Goal: Information Seeking & Learning: Learn about a topic

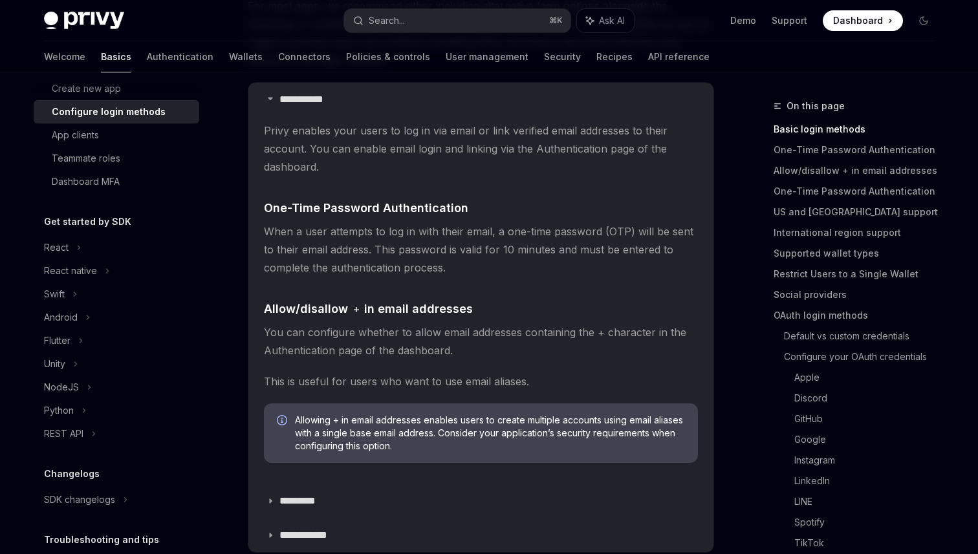
scroll to position [250, 0]
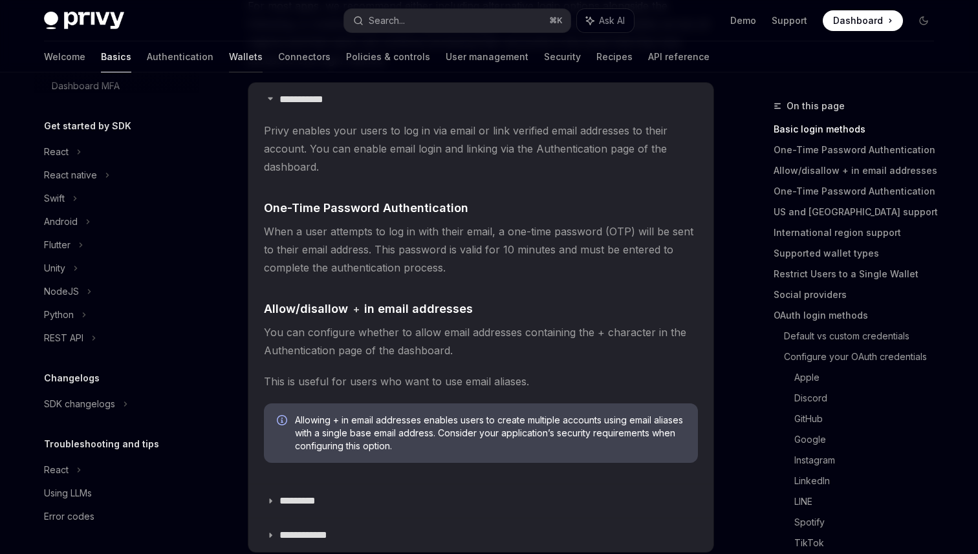
click at [229, 52] on link "Wallets" at bounding box center [246, 56] width 34 height 31
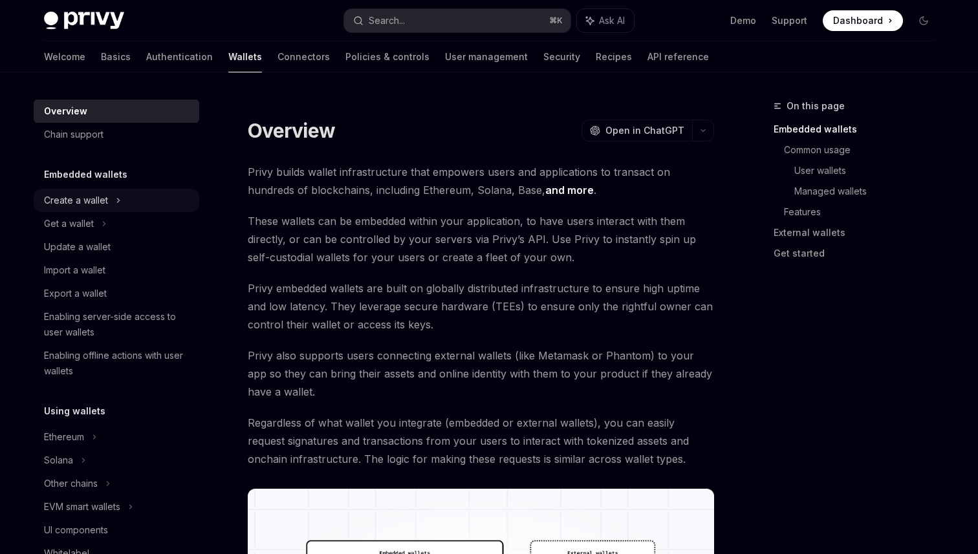
click at [104, 196] on div "Create a wallet" at bounding box center [76, 201] width 64 height 16
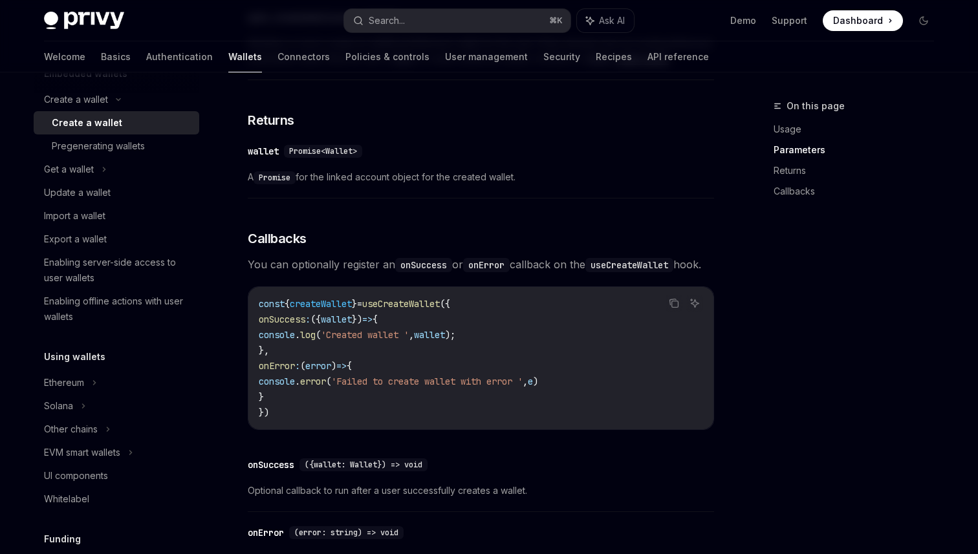
scroll to position [103, 0]
click at [111, 100] on icon at bounding box center [119, 97] width 16 height 5
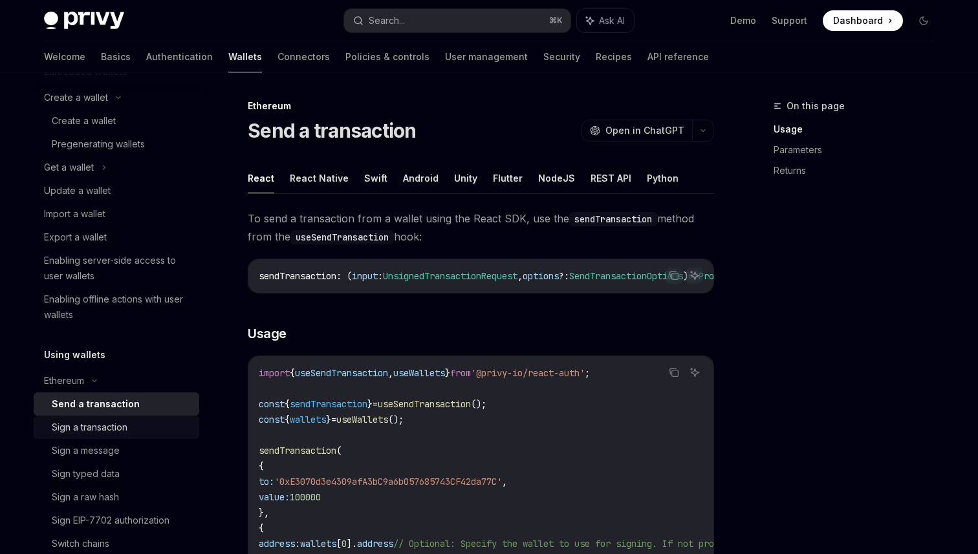
click at [136, 430] on div "Sign a transaction" at bounding box center [122, 428] width 140 height 16
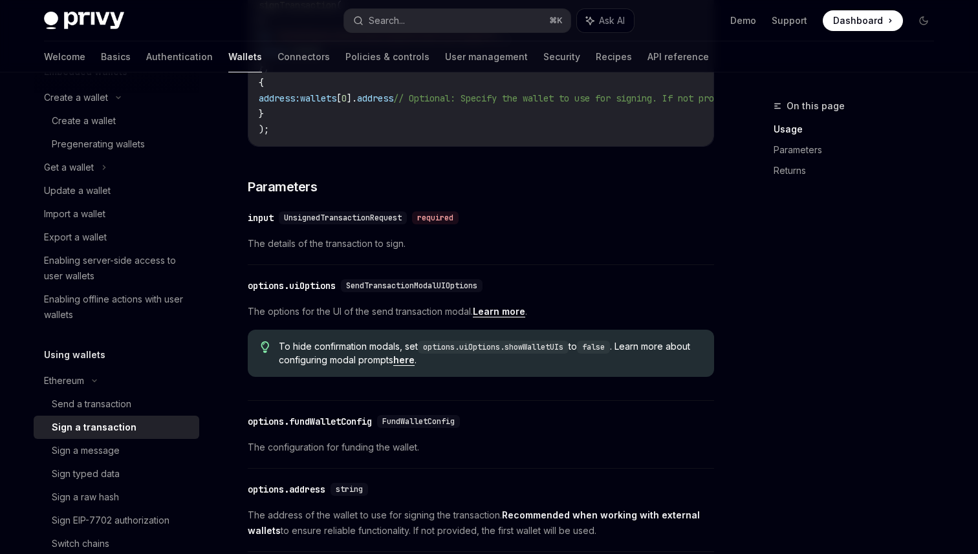
scroll to position [449, 0]
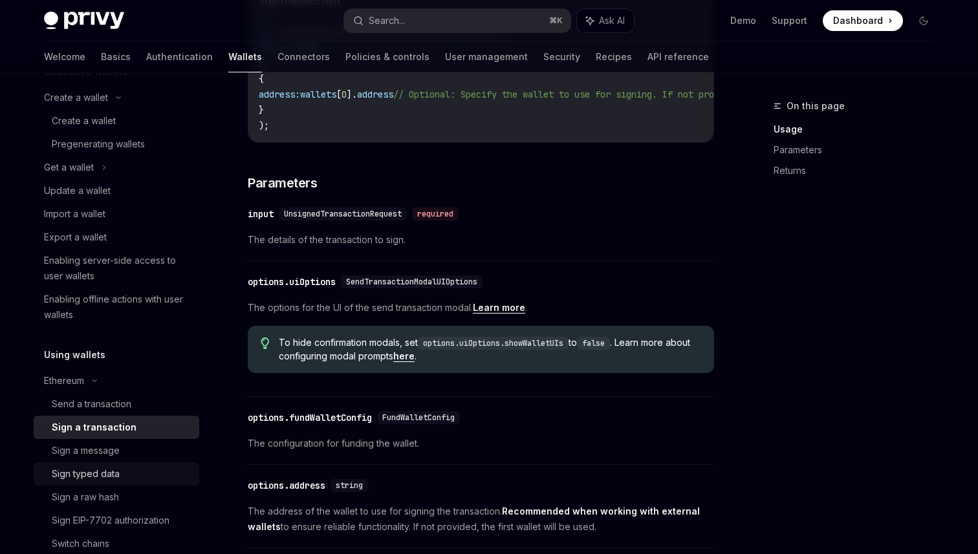
click at [119, 473] on div "Sign typed data" at bounding box center [122, 474] width 140 height 16
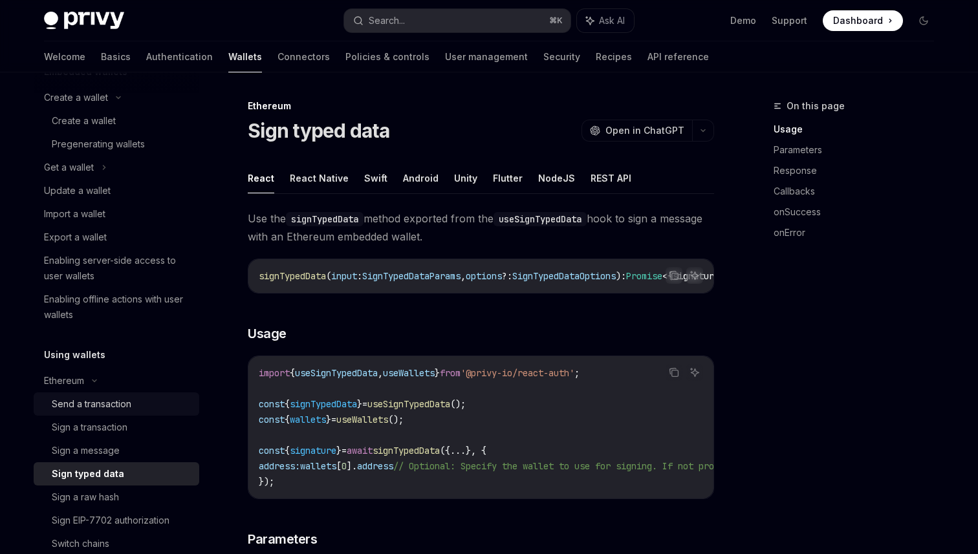
click at [111, 409] on div "Send a transaction" at bounding box center [92, 404] width 80 height 16
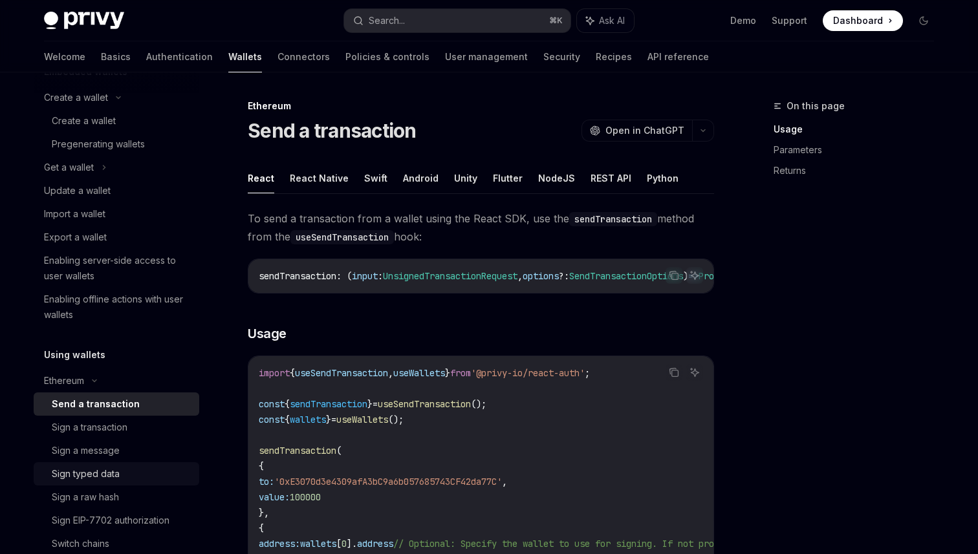
click at [111, 475] on div "Sign typed data" at bounding box center [86, 474] width 68 height 16
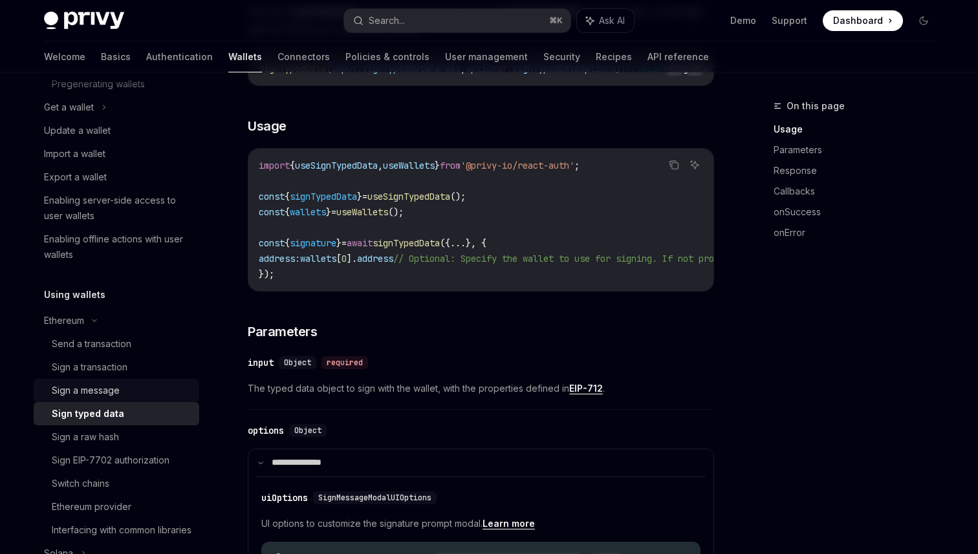
scroll to position [186, 0]
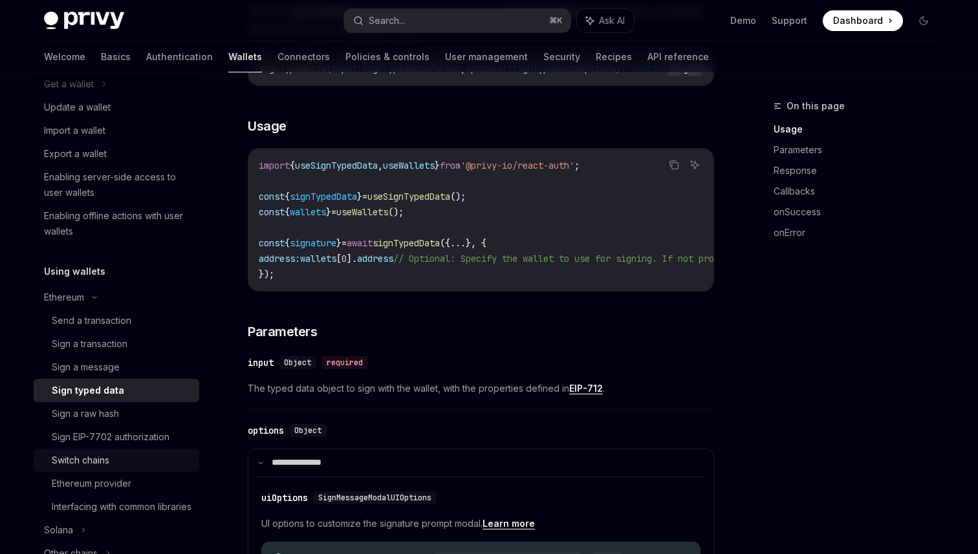
click at [141, 459] on div "Switch chains" at bounding box center [122, 461] width 140 height 16
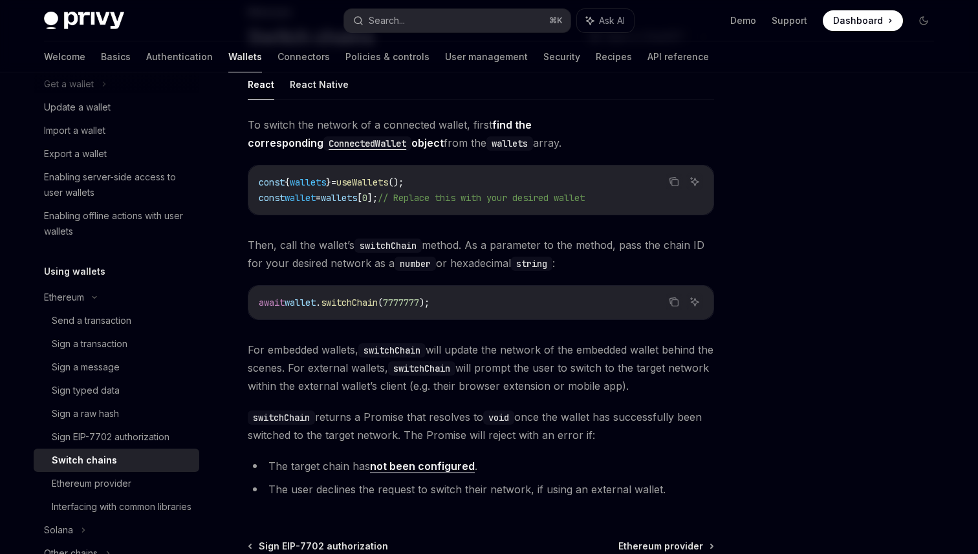
scroll to position [235, 0]
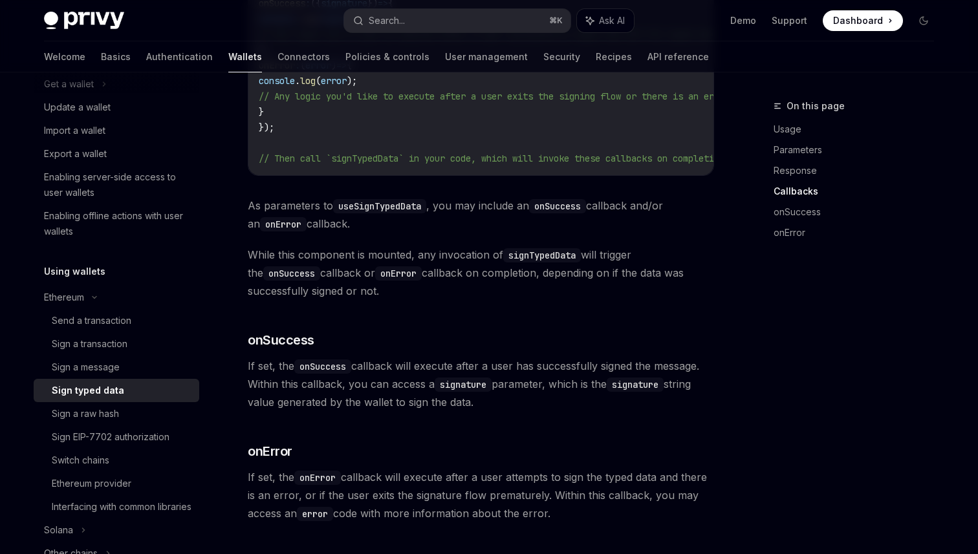
scroll to position [970, 0]
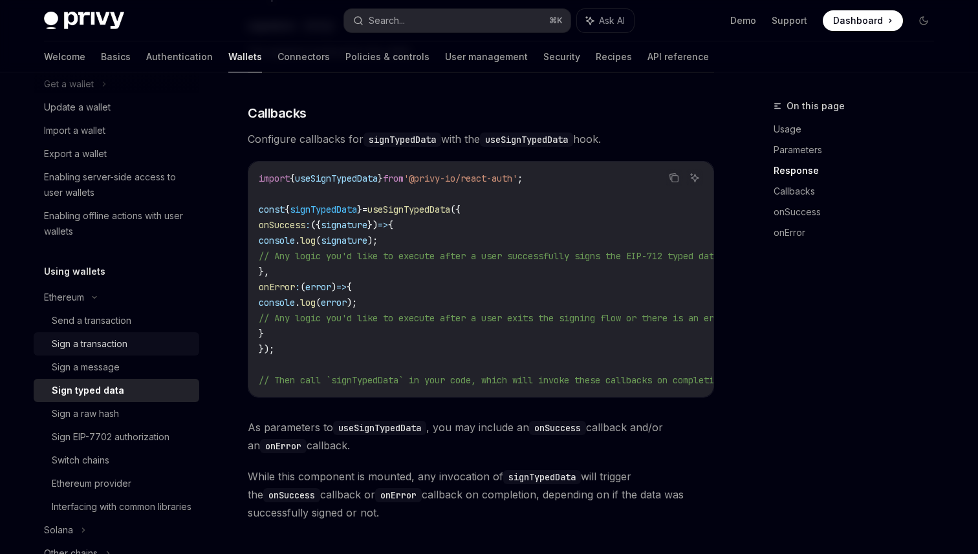
click at [118, 341] on div "Sign a transaction" at bounding box center [90, 344] width 76 height 16
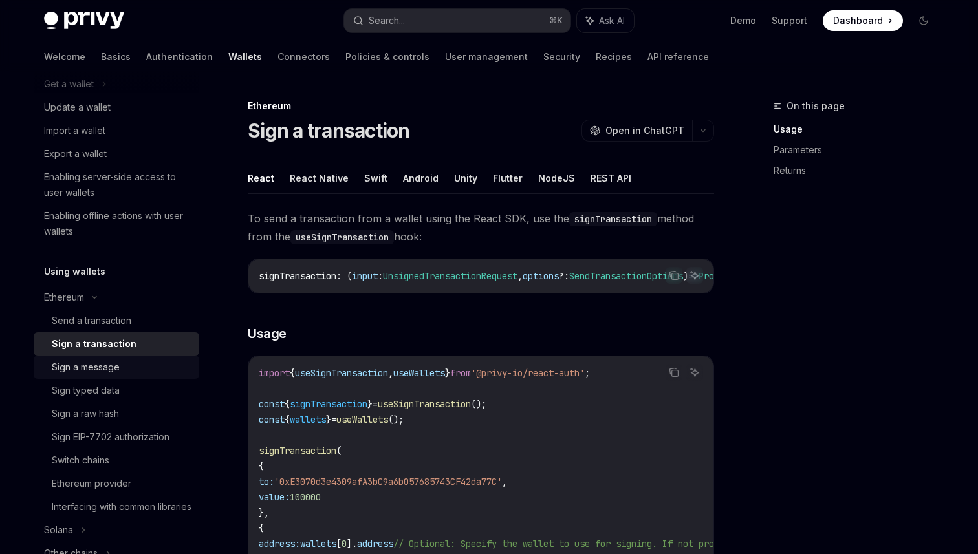
click at [118, 361] on div "Sign a message" at bounding box center [86, 368] width 68 height 16
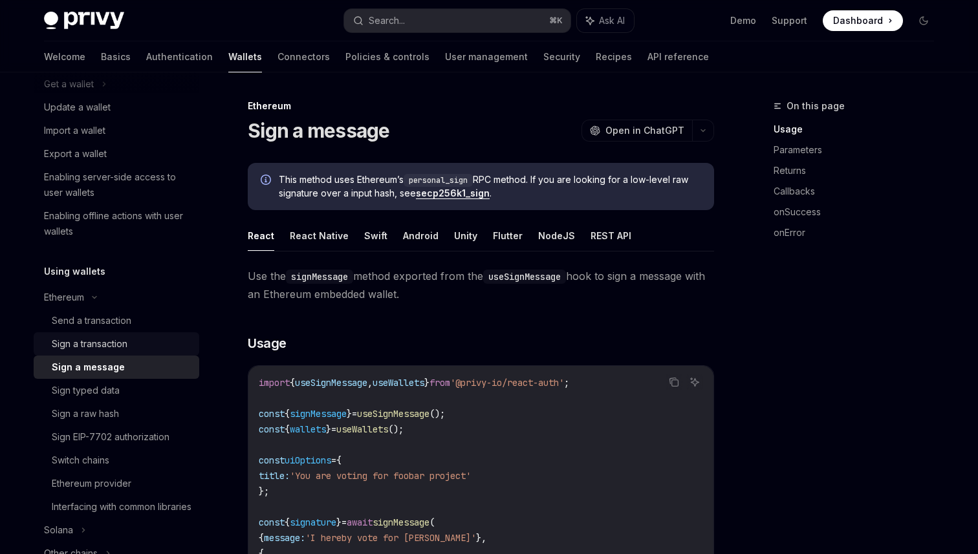
click at [143, 337] on div "Sign a transaction" at bounding box center [122, 344] width 140 height 16
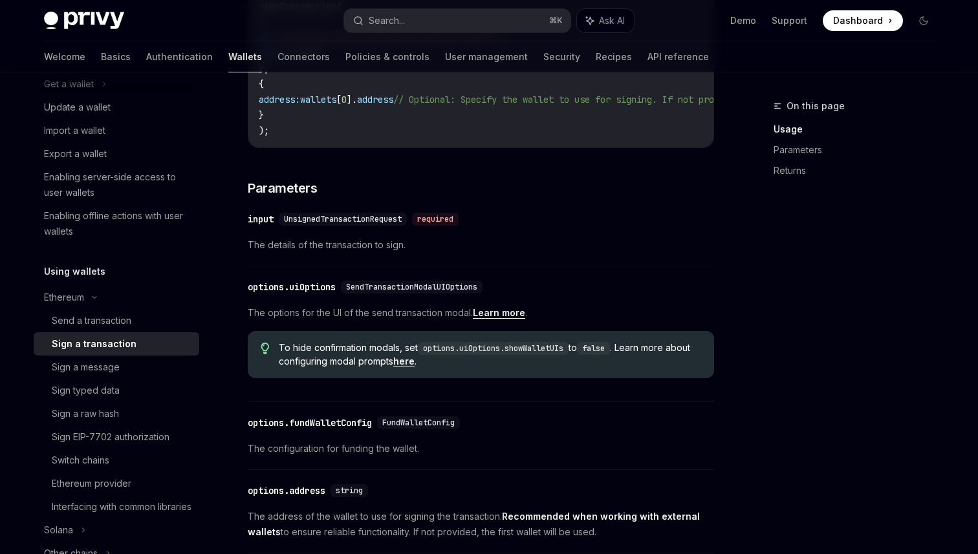
scroll to position [445, 0]
click at [494, 318] on link "Learn more" at bounding box center [499, 312] width 52 height 12
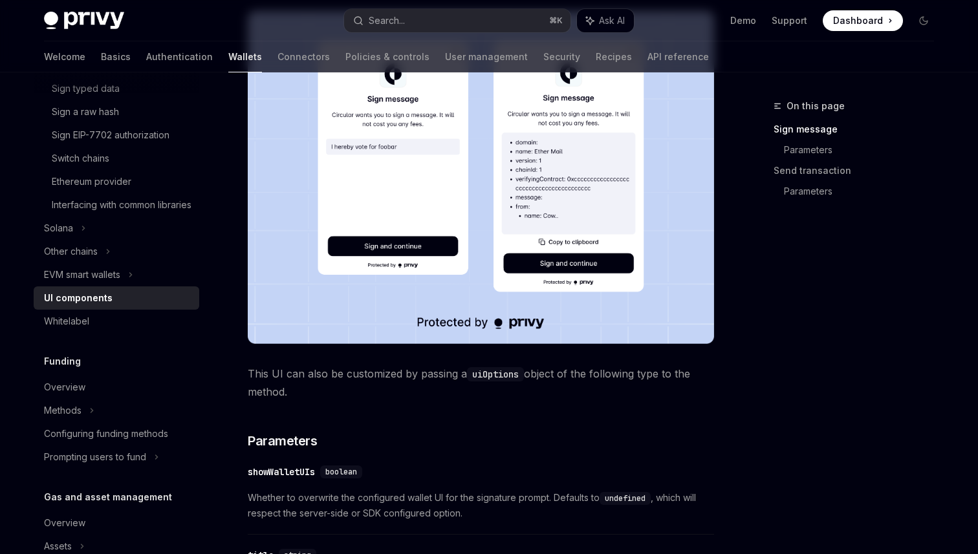
scroll to position [315, 0]
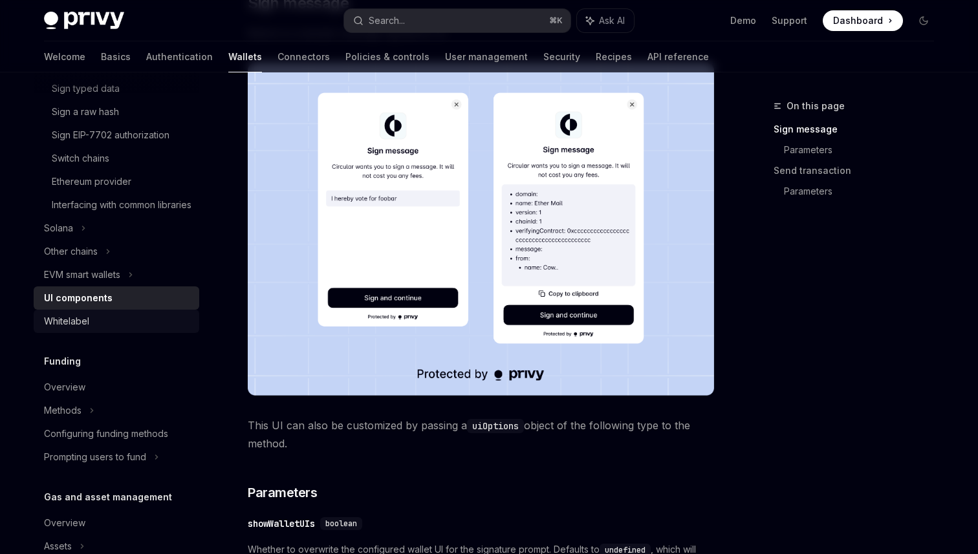
click at [79, 329] on div "Whitelabel" at bounding box center [66, 322] width 45 height 16
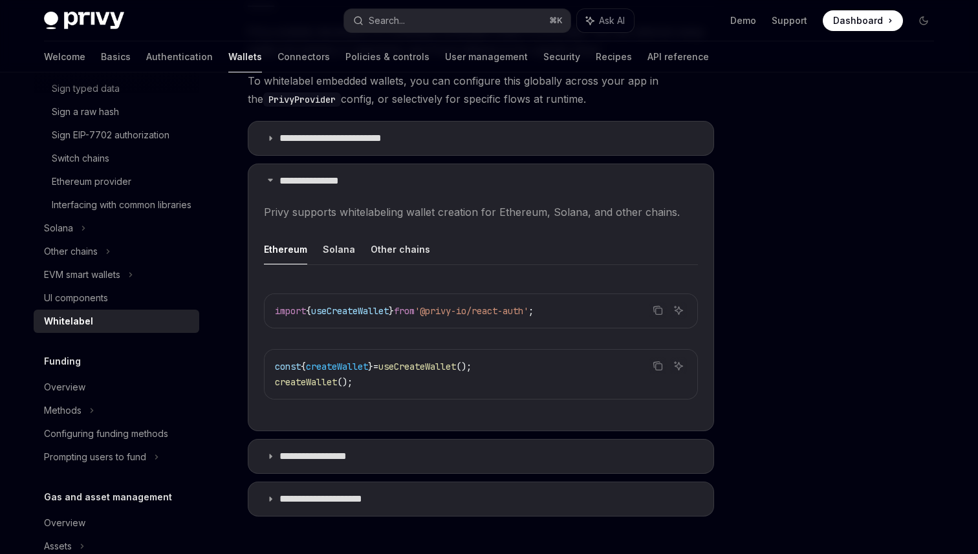
scroll to position [328, 0]
click at [331, 453] on p "**********" at bounding box center [326, 454] width 94 height 13
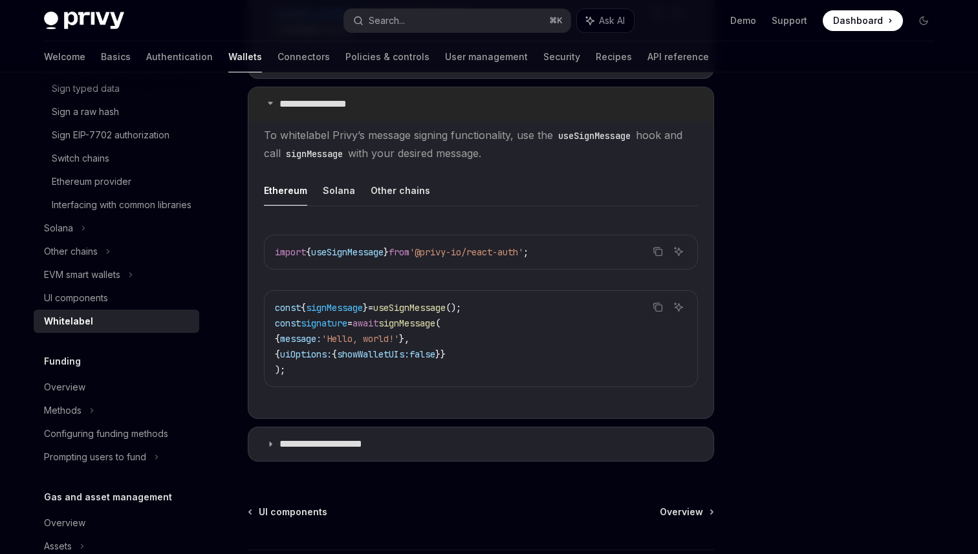
scroll to position [786, 0]
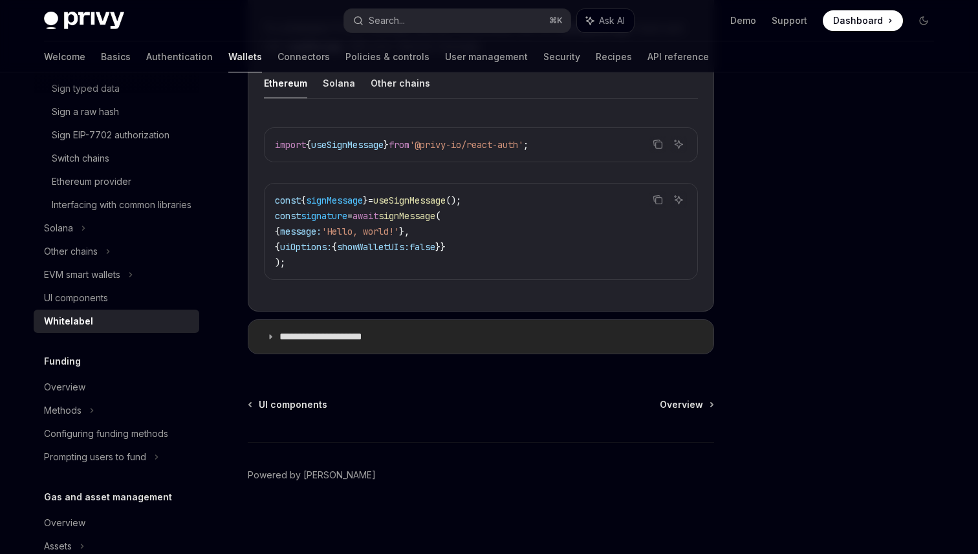
click at [342, 336] on p "**********" at bounding box center [333, 336] width 109 height 13
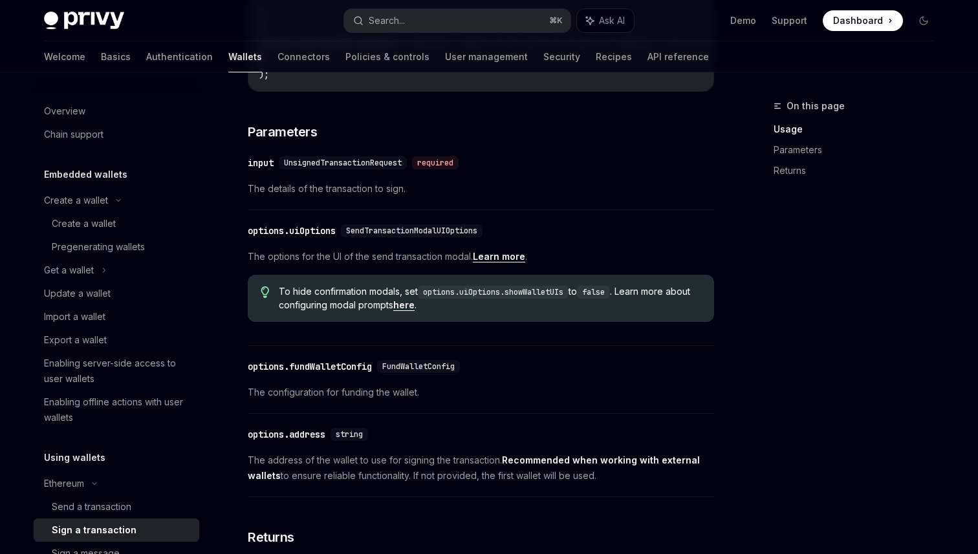
scroll to position [533, 0]
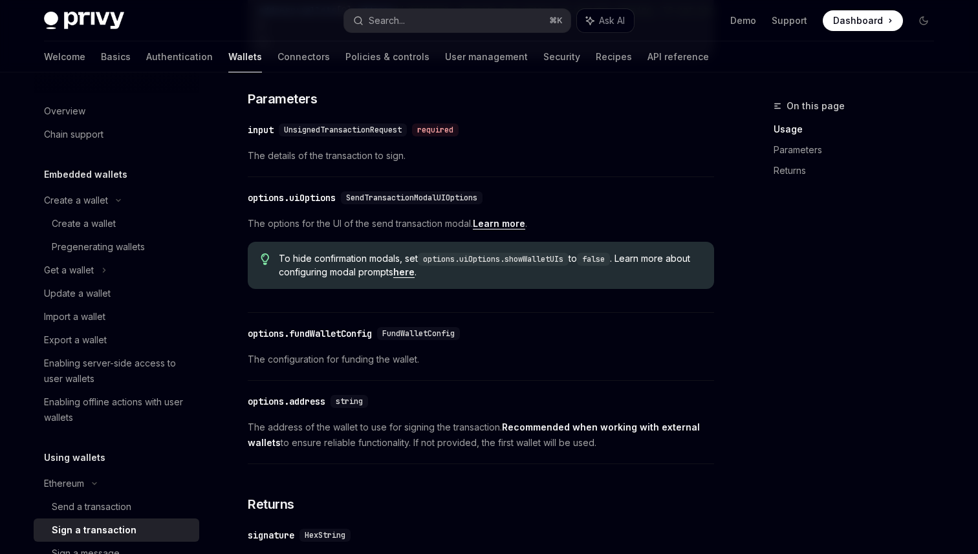
click at [414, 278] on link "here" at bounding box center [403, 272] width 21 height 12
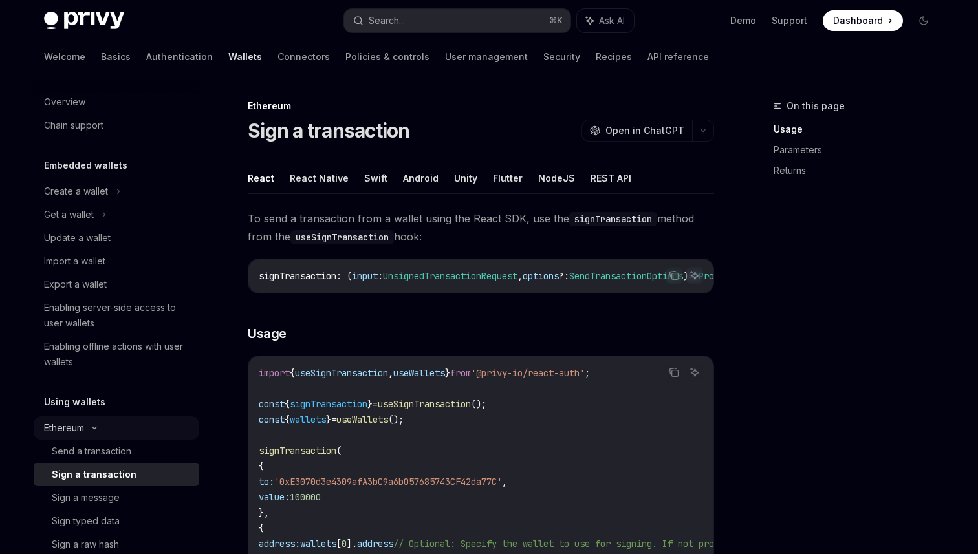
scroll to position [13, 0]
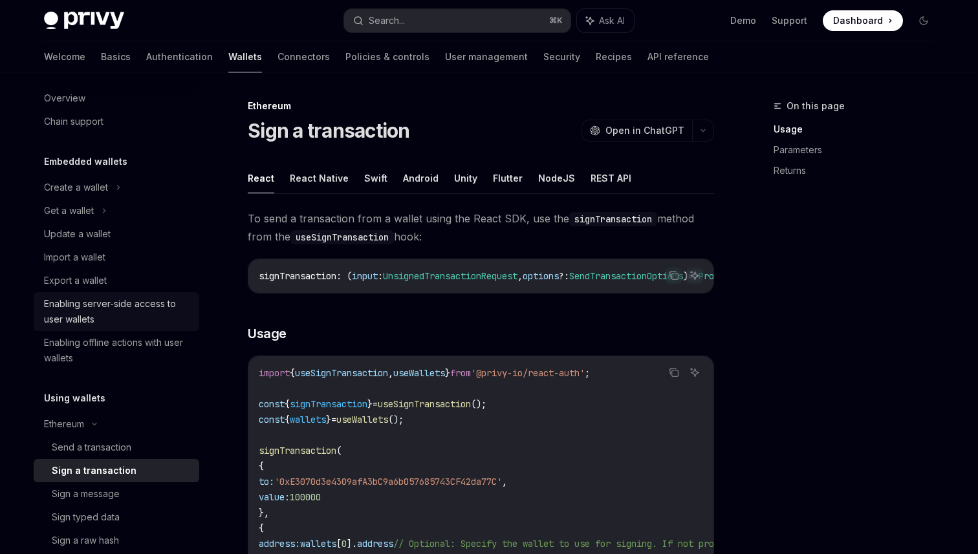
click at [113, 305] on div "Enabling server-side access to user wallets" at bounding box center [117, 311] width 147 height 31
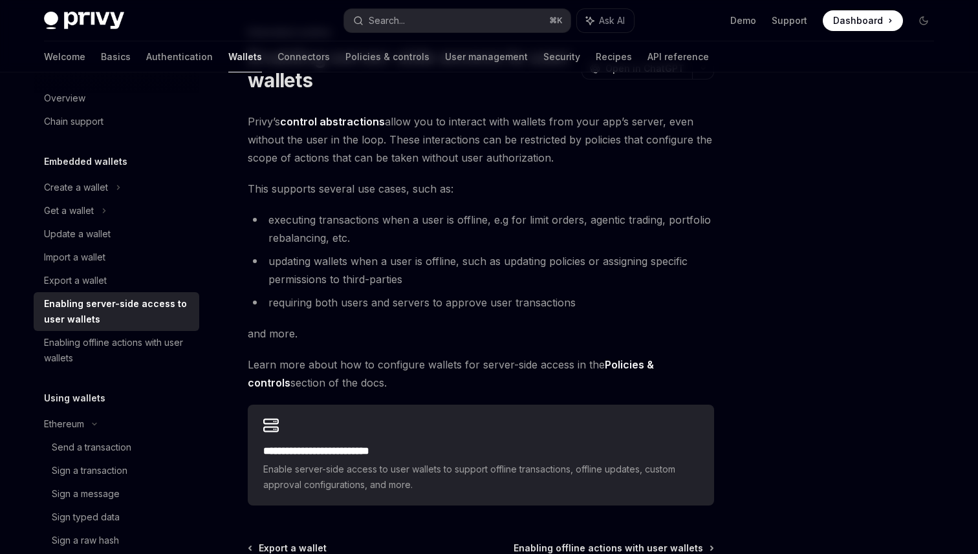
scroll to position [217, 0]
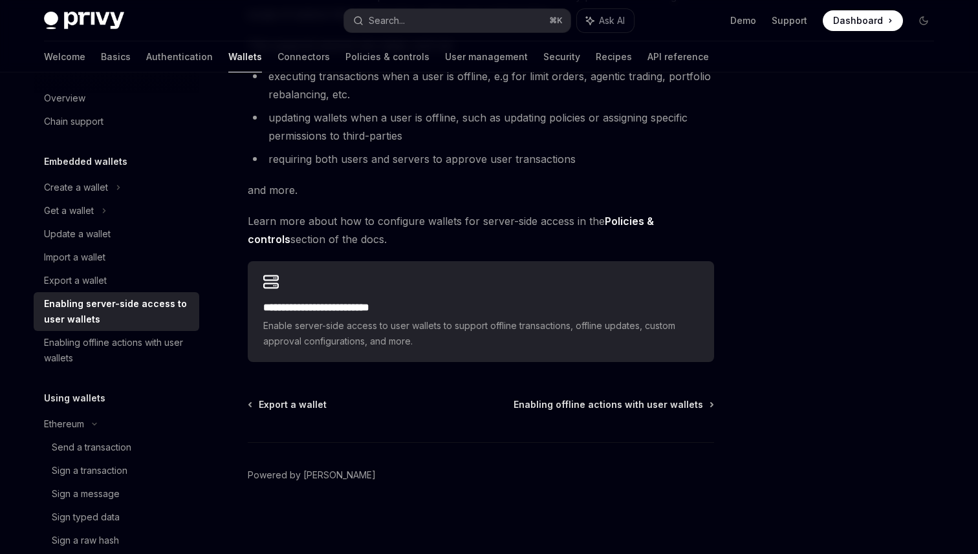
click at [394, 279] on div "**********" at bounding box center [481, 311] width 466 height 101
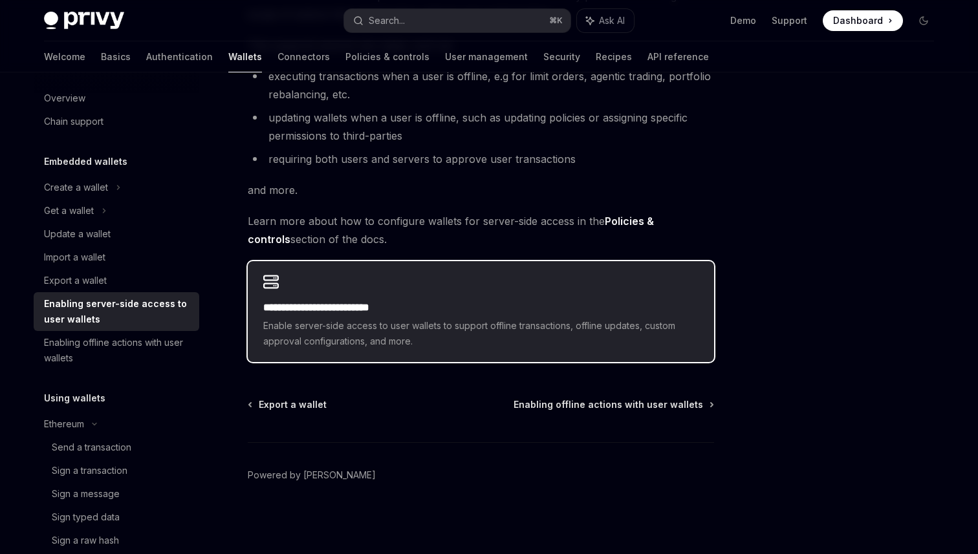
click at [415, 309] on h2 "**********" at bounding box center [480, 308] width 435 height 16
click at [334, 342] on span "Enable server-side access to user wallets to support offline transactions, offl…" at bounding box center [480, 333] width 435 height 31
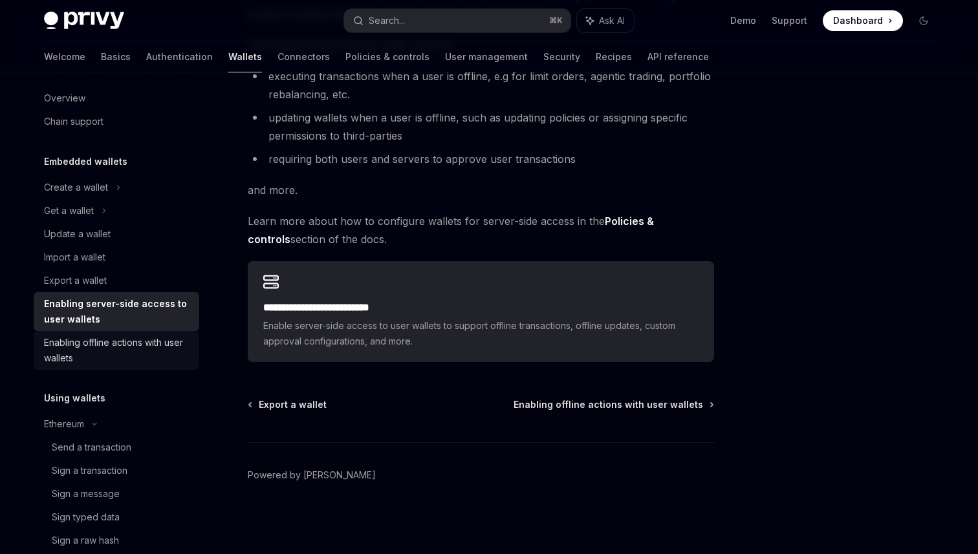
click at [120, 355] on div "Enabling offline actions with user wallets" at bounding box center [117, 350] width 147 height 31
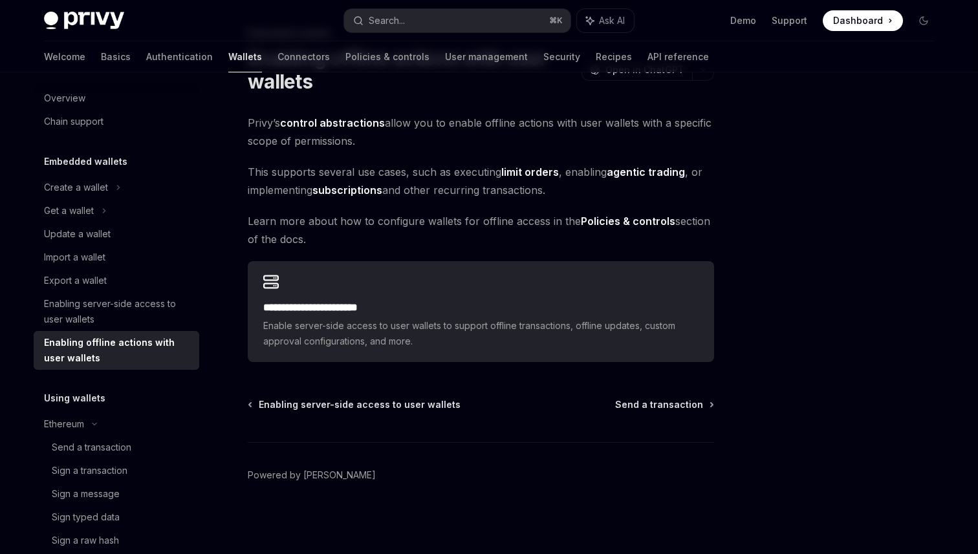
type textarea "*"
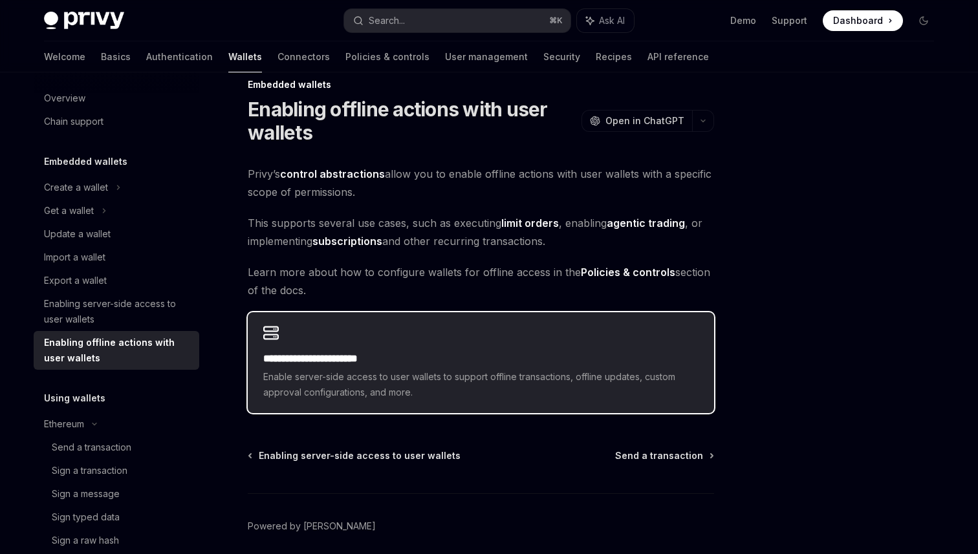
scroll to position [16, 0]
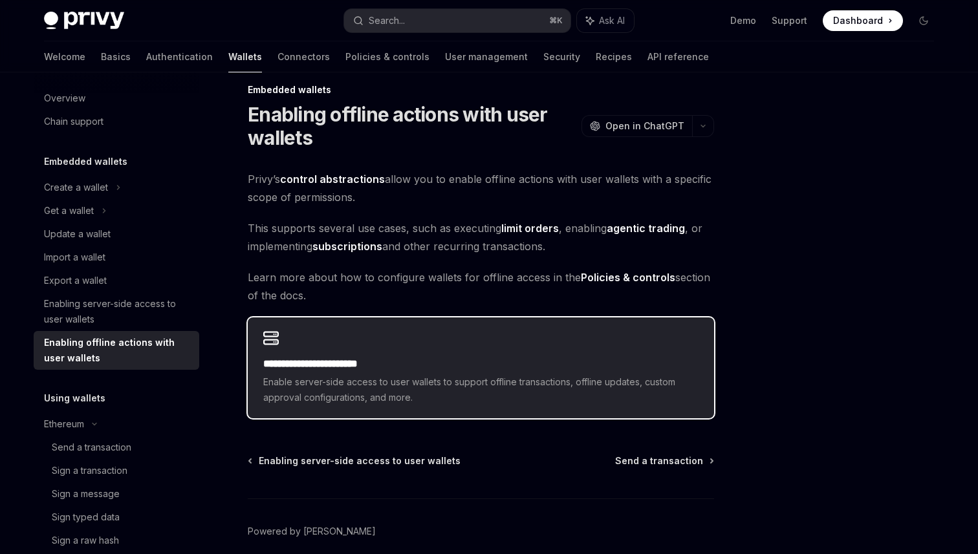
click at [328, 335] on div "**********" at bounding box center [481, 367] width 466 height 101
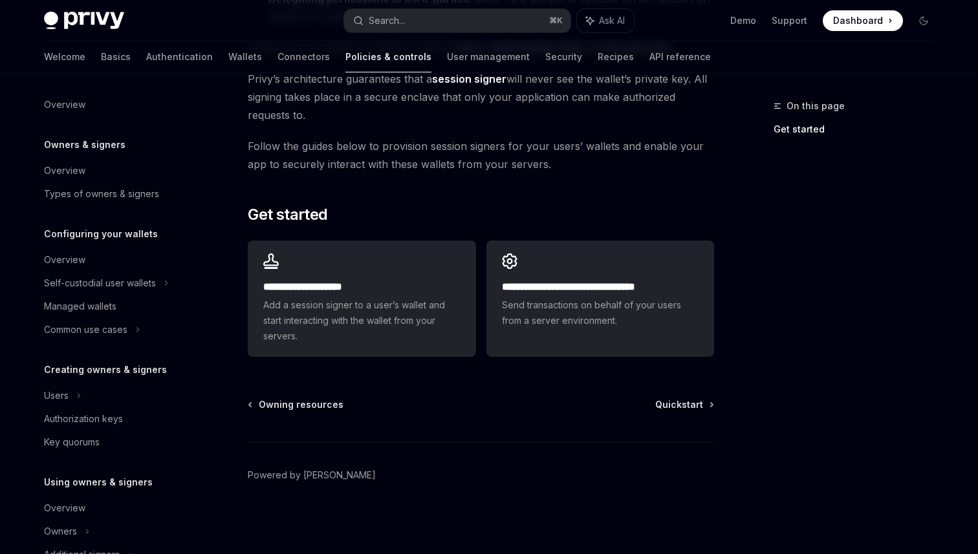
scroll to position [264, 0]
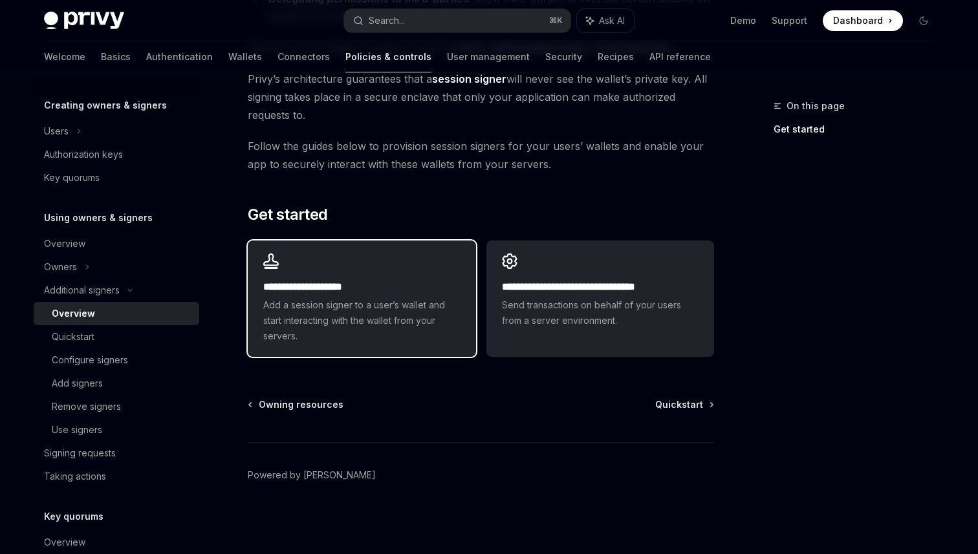
click at [408, 313] on span "Add a session signer to a user’s wallet and start interacting with the wallet f…" at bounding box center [361, 320] width 197 height 47
click at [376, 310] on span "Add a session signer to a user’s wallet and start interacting with the wallet f…" at bounding box center [361, 320] width 197 height 47
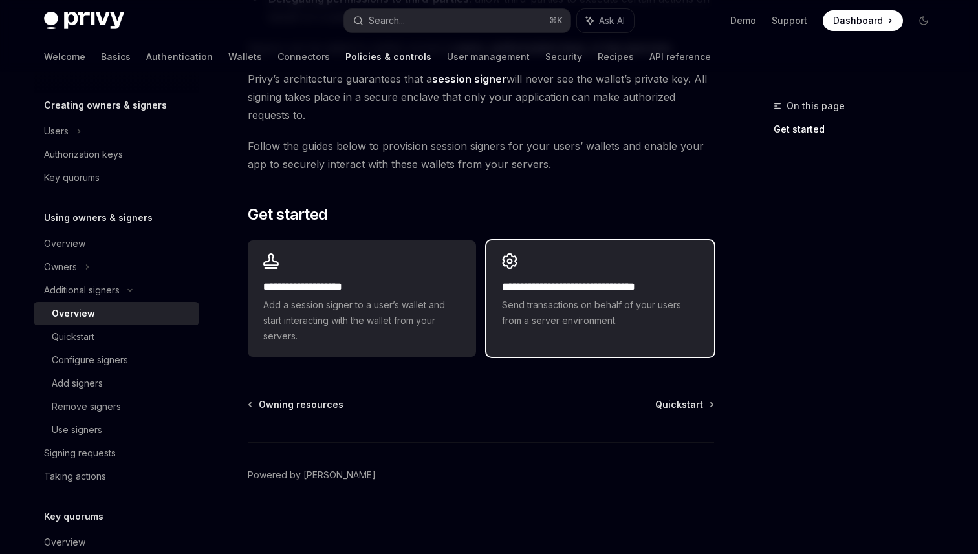
click at [645, 295] on div "**********" at bounding box center [600, 303] width 197 height 49
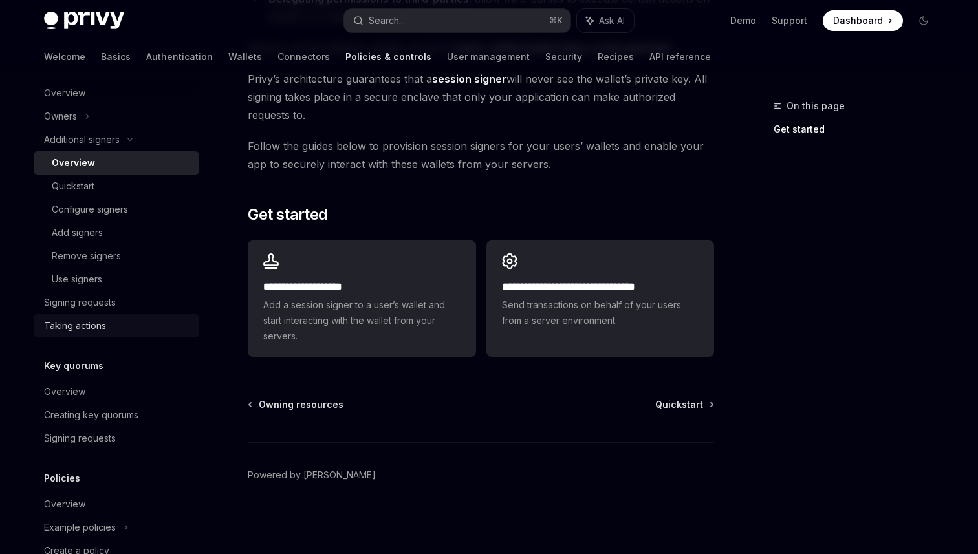
scroll to position [496, 0]
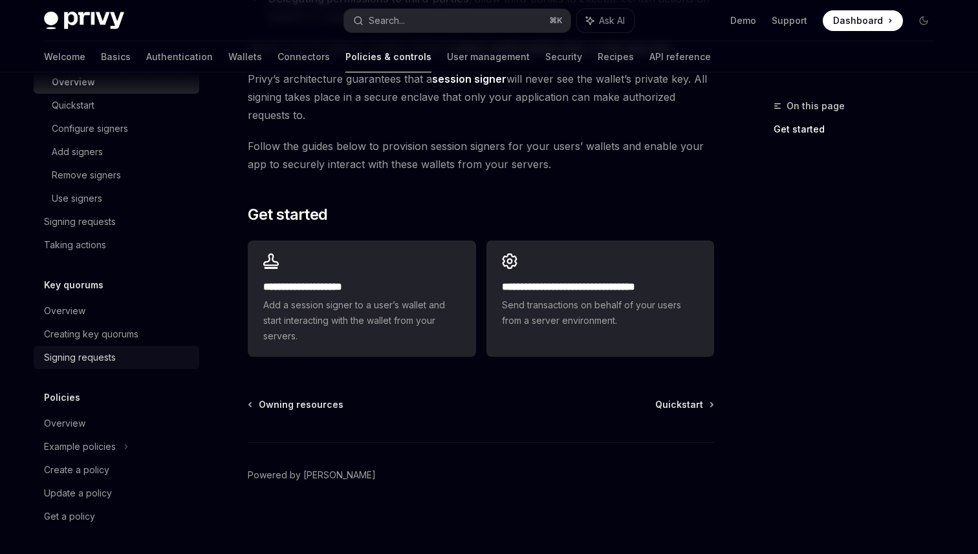
click at [105, 361] on div "Signing requests" at bounding box center [80, 358] width 72 height 16
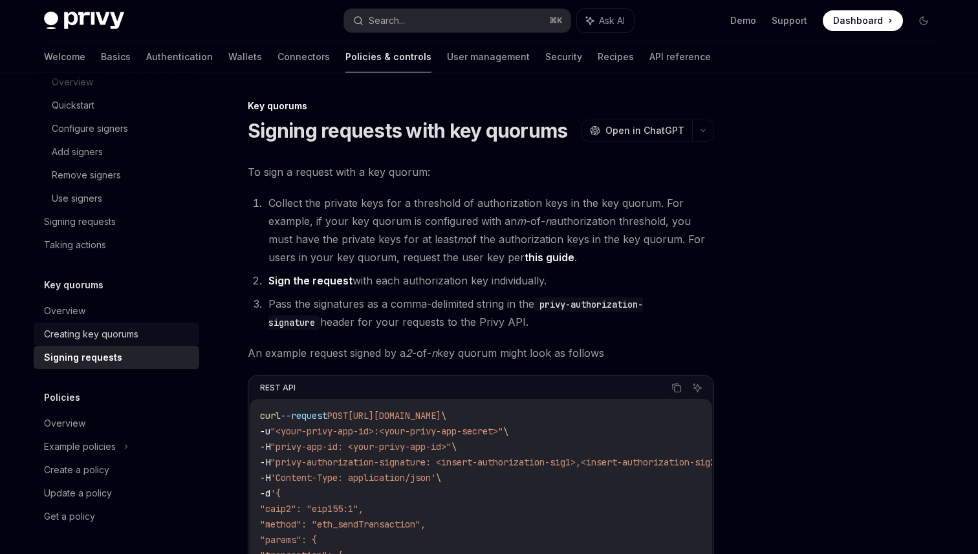
click at [129, 335] on div "Creating key quorums" at bounding box center [91, 335] width 94 height 16
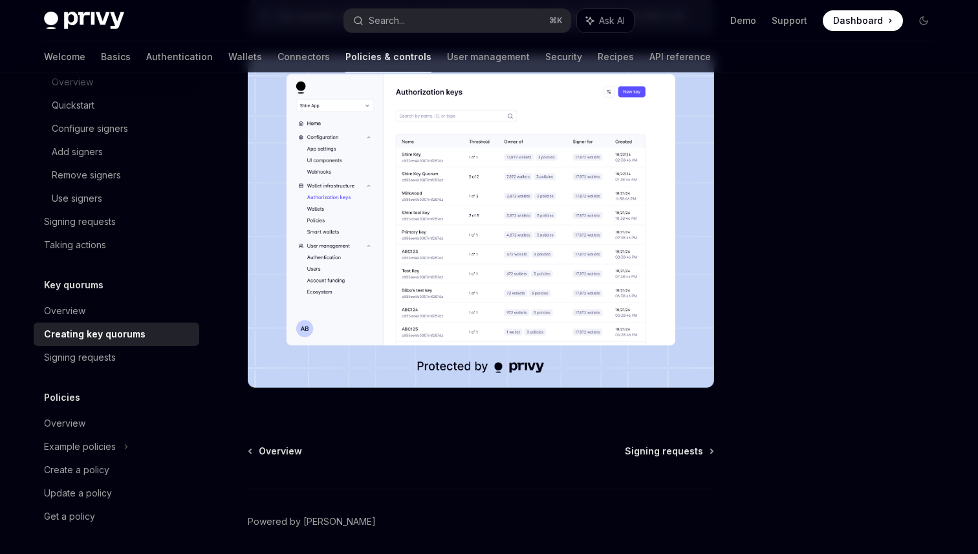
scroll to position [384, 0]
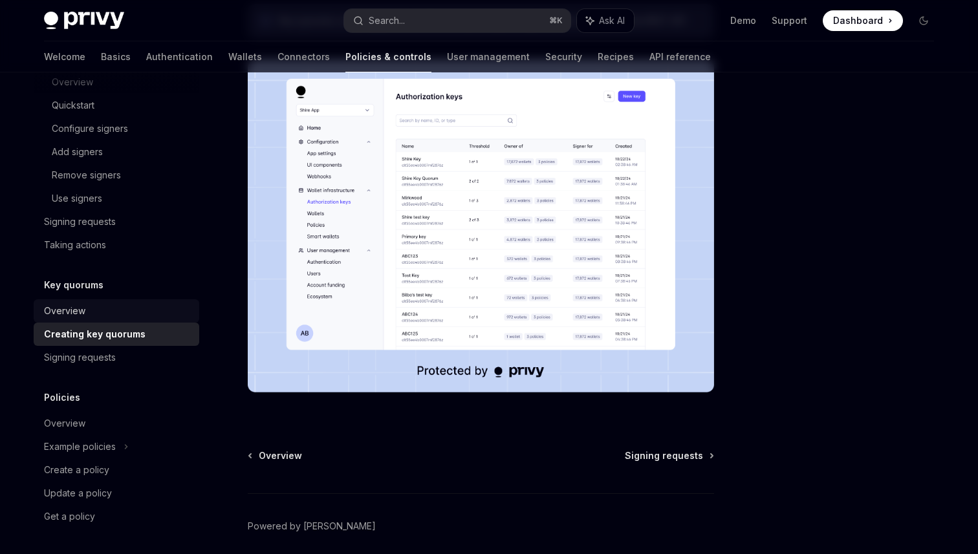
click at [134, 305] on div "Overview" at bounding box center [117, 311] width 147 height 16
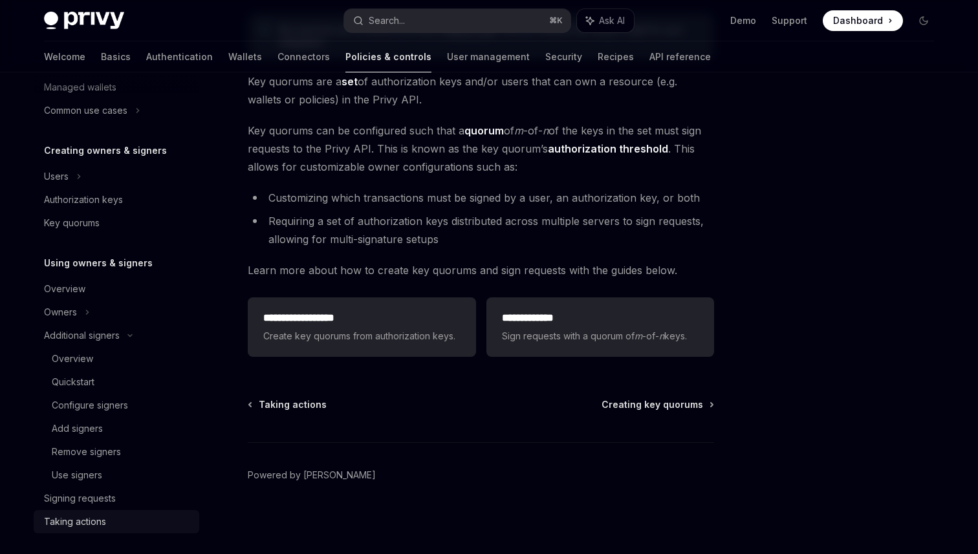
scroll to position [206, 0]
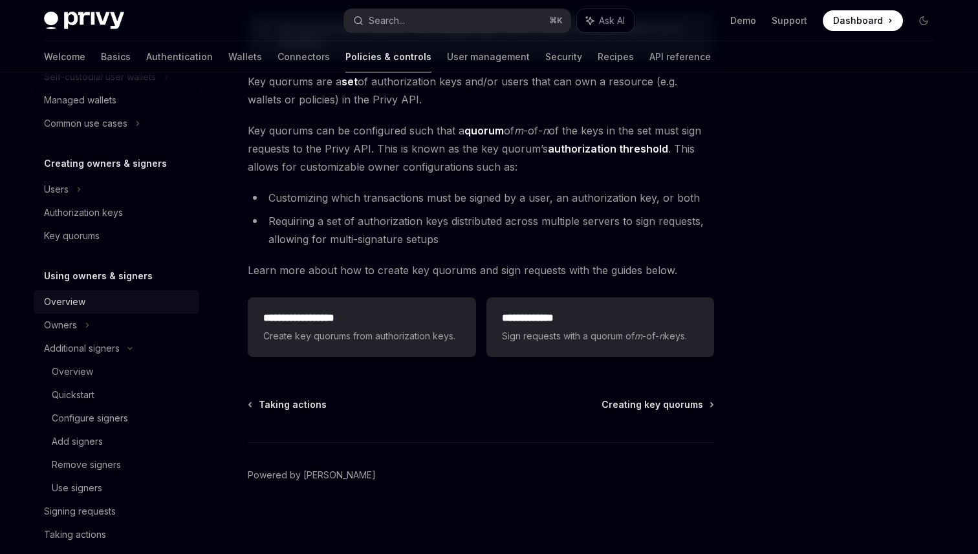
click at [76, 298] on div "Overview" at bounding box center [64, 302] width 41 height 16
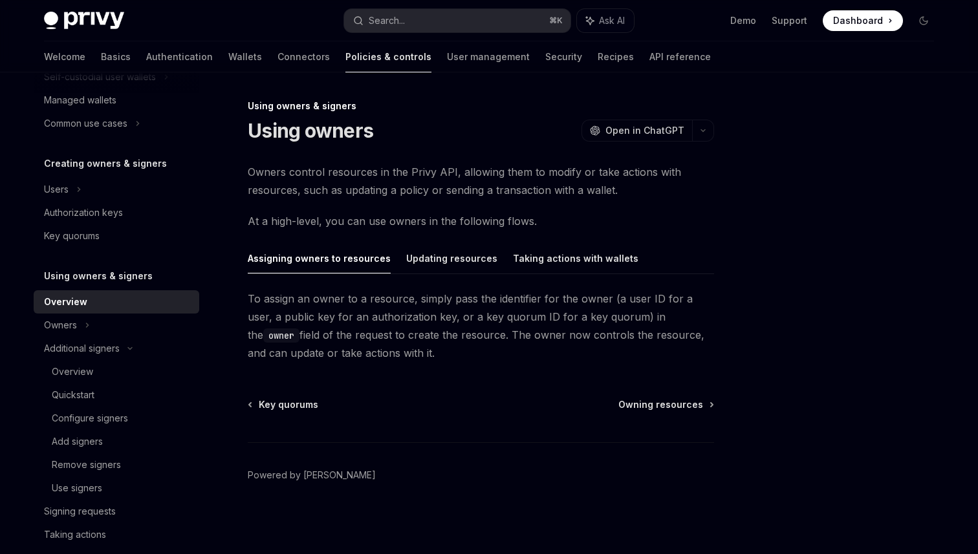
click at [400, 277] on div "Assigning owners to resources Updating resources Taking actions with wallets To…" at bounding box center [481, 302] width 466 height 119
click at [424, 263] on button "Updating resources" at bounding box center [451, 258] width 91 height 30
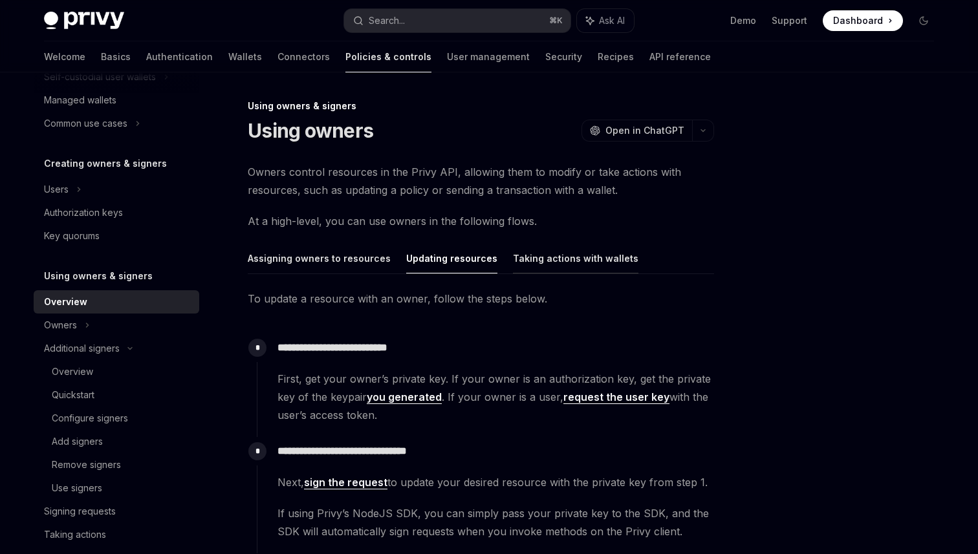
click at [519, 264] on button "Taking actions with wallets" at bounding box center [575, 258] width 125 height 30
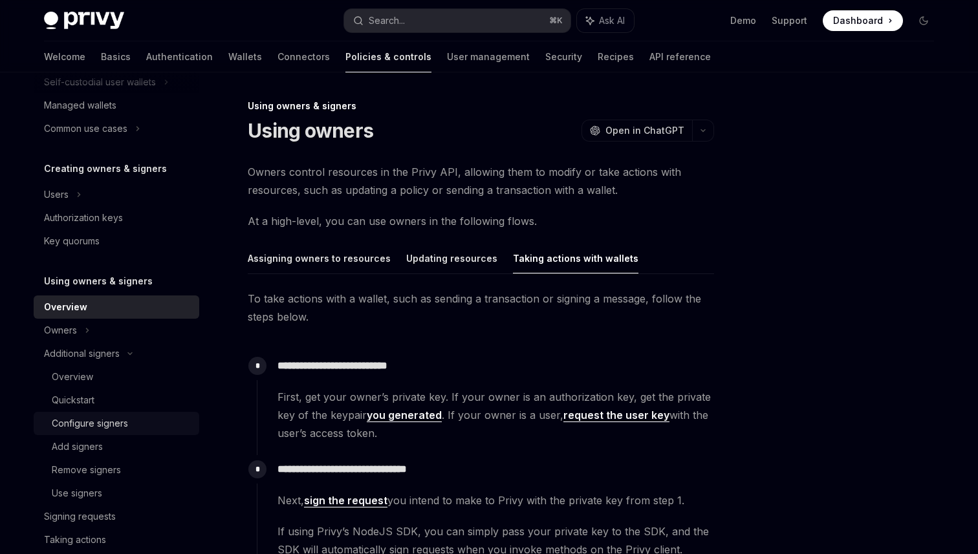
scroll to position [190, 0]
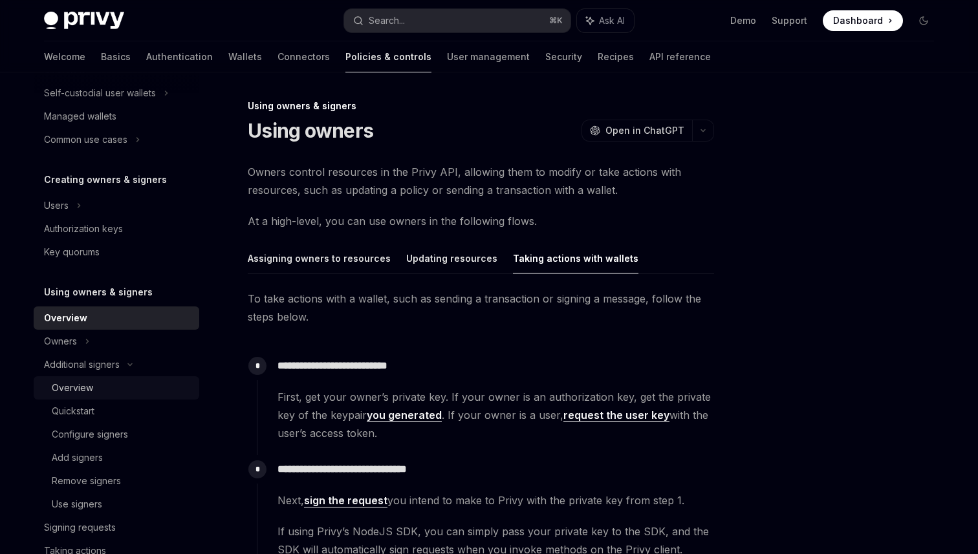
click at [69, 382] on div "Overview" at bounding box center [72, 388] width 41 height 16
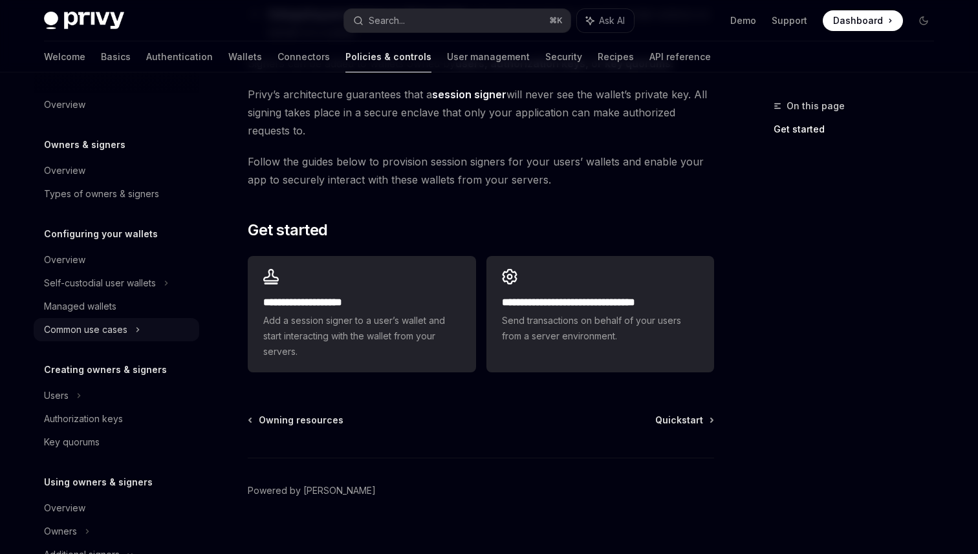
click at [121, 340] on div "Common use cases" at bounding box center [117, 329] width 166 height 23
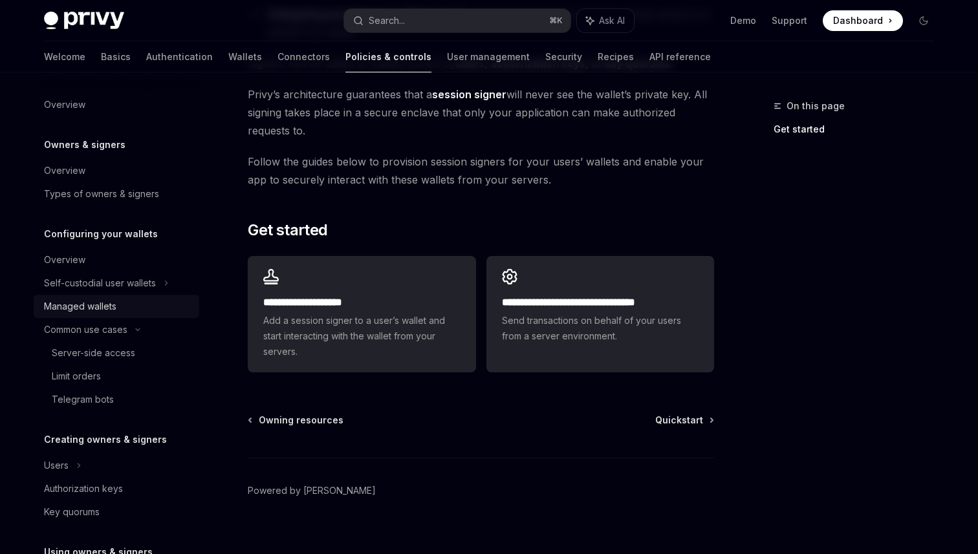
click at [108, 312] on div "Managed wallets" at bounding box center [80, 307] width 72 height 16
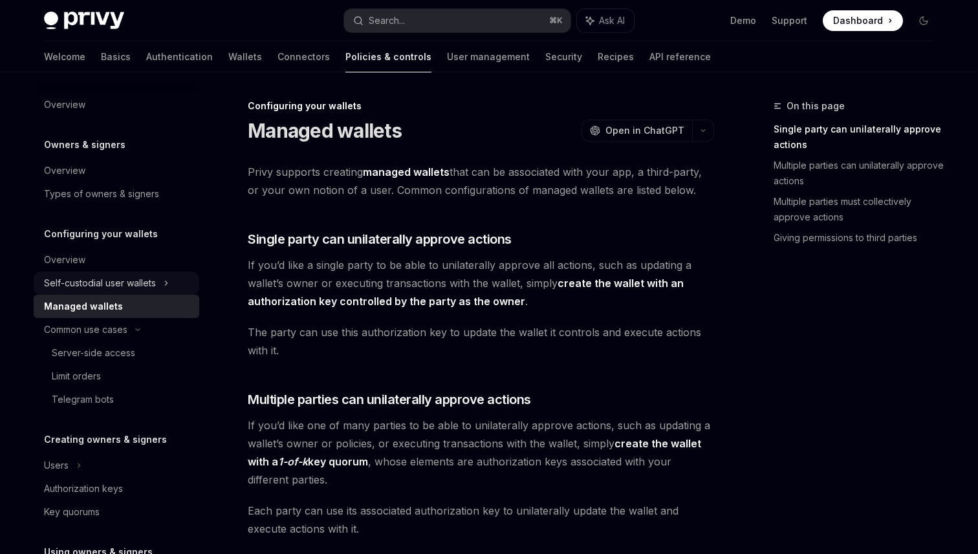
click at [159, 288] on div "Self-custodial user wallets" at bounding box center [117, 283] width 166 height 23
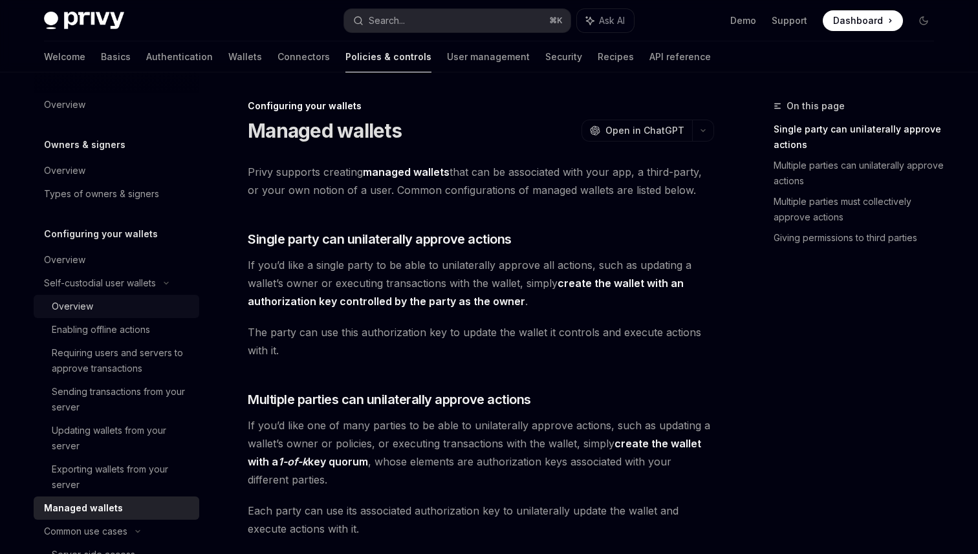
click at [138, 314] on div "Overview" at bounding box center [122, 307] width 140 height 16
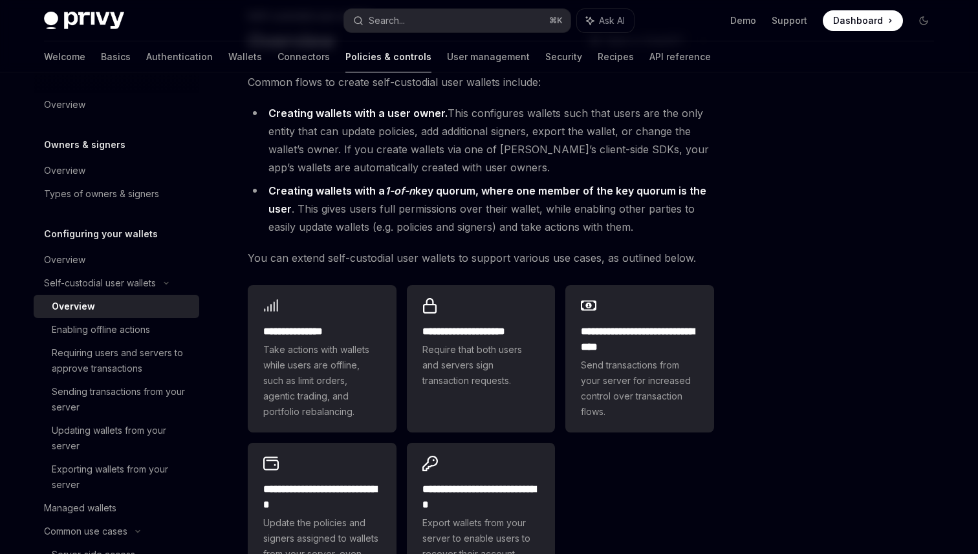
scroll to position [255, 0]
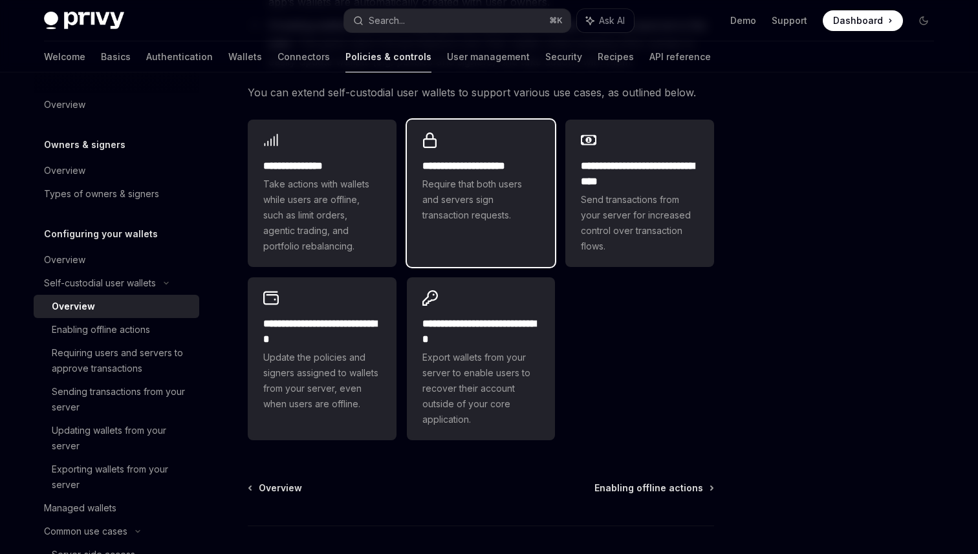
click at [492, 250] on link "**********" at bounding box center [481, 193] width 149 height 147
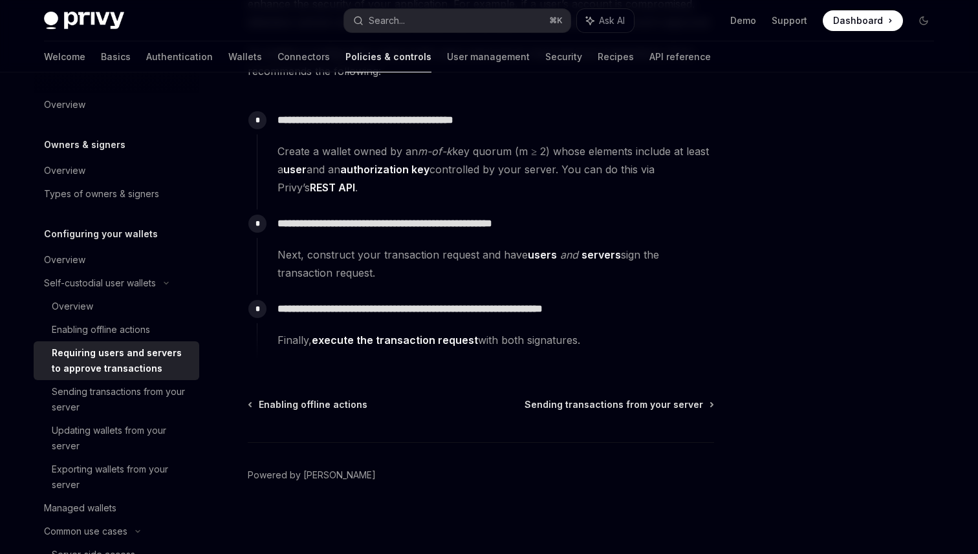
scroll to position [168, 0]
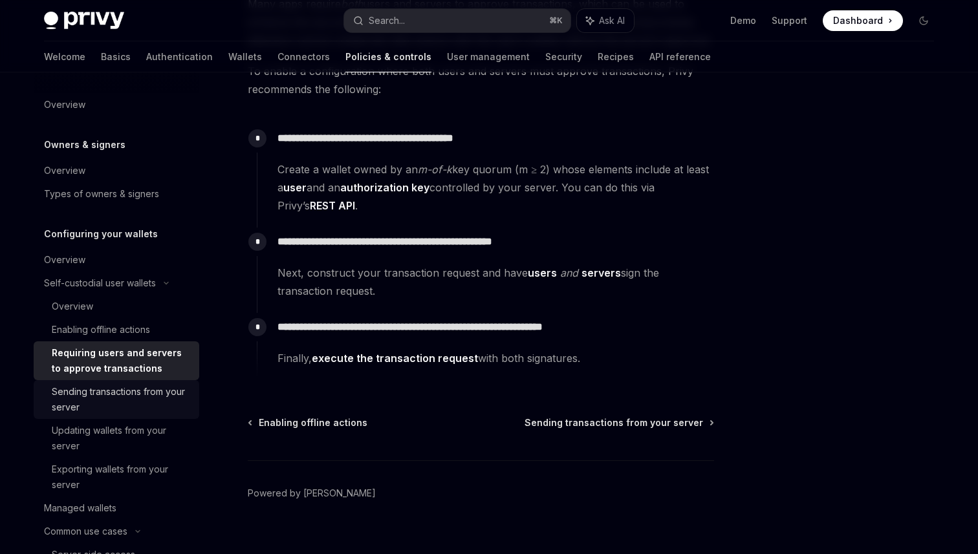
click at [157, 398] on div "Sending transactions from your server" at bounding box center [122, 399] width 140 height 31
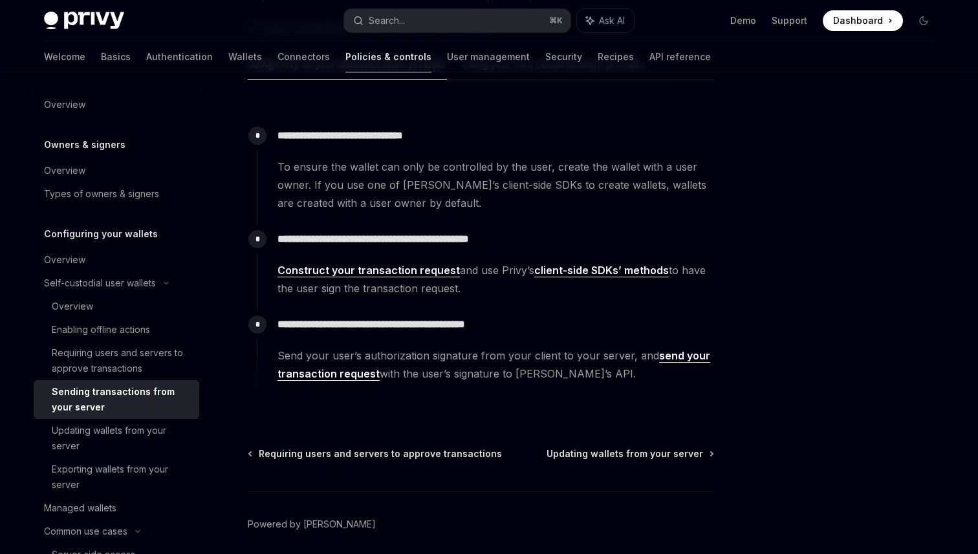
scroll to position [214, 0]
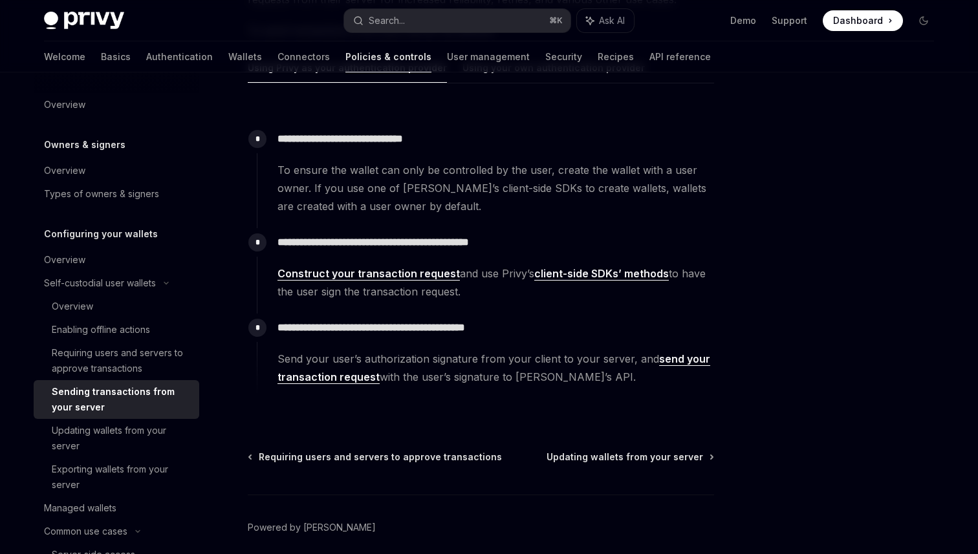
click at [630, 278] on link "client-side SDKs’ methods" at bounding box center [601, 274] width 134 height 14
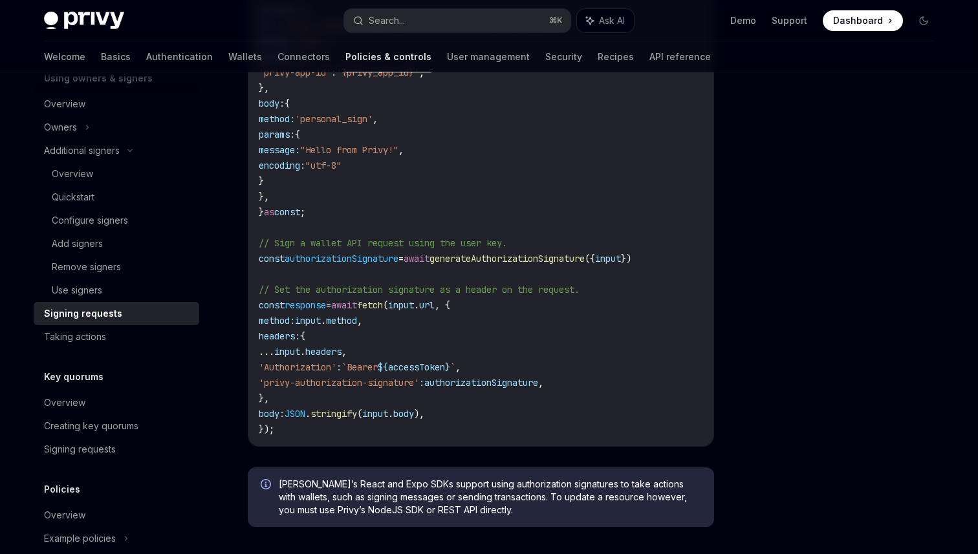
scroll to position [780, 0]
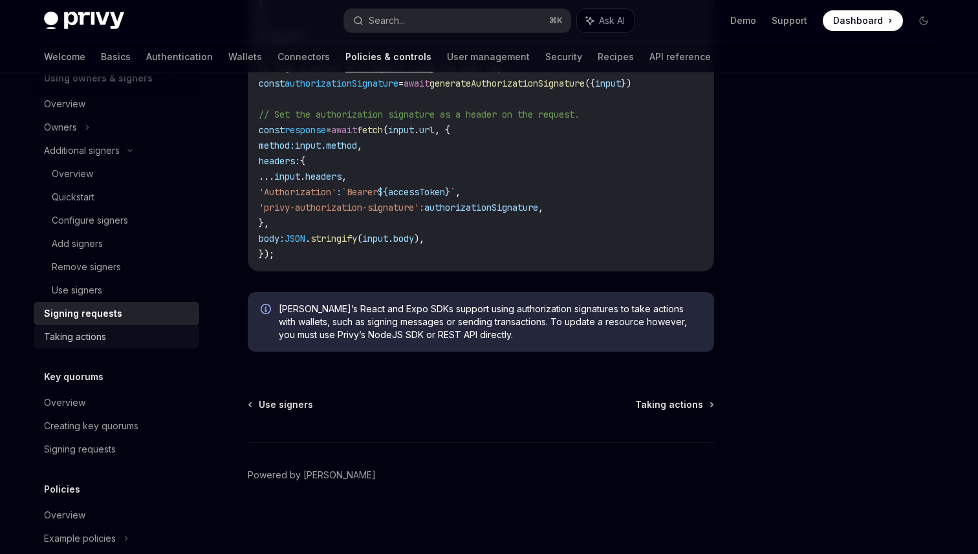
click at [98, 346] on link "Taking actions" at bounding box center [117, 336] width 166 height 23
type textarea "*"
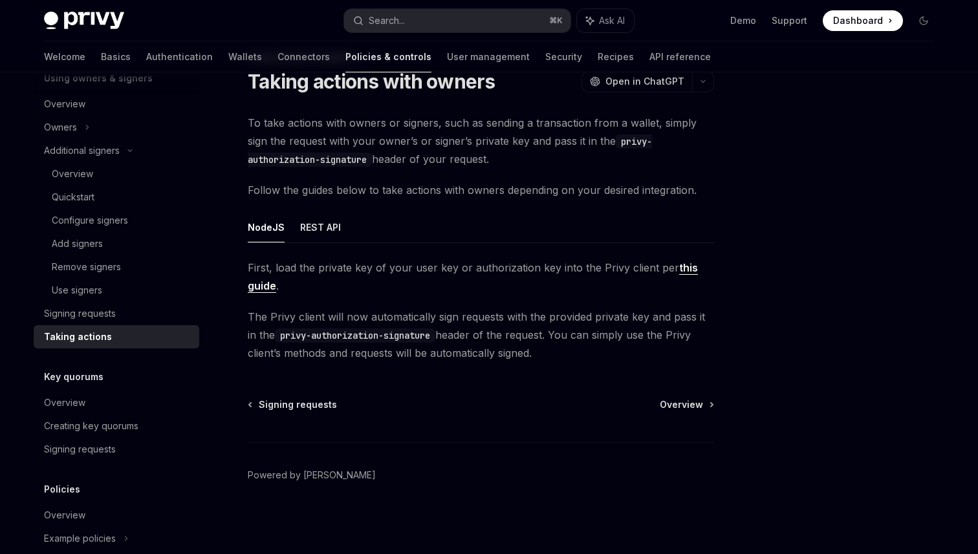
scroll to position [49, 0]
